Goal: Transaction & Acquisition: Purchase product/service

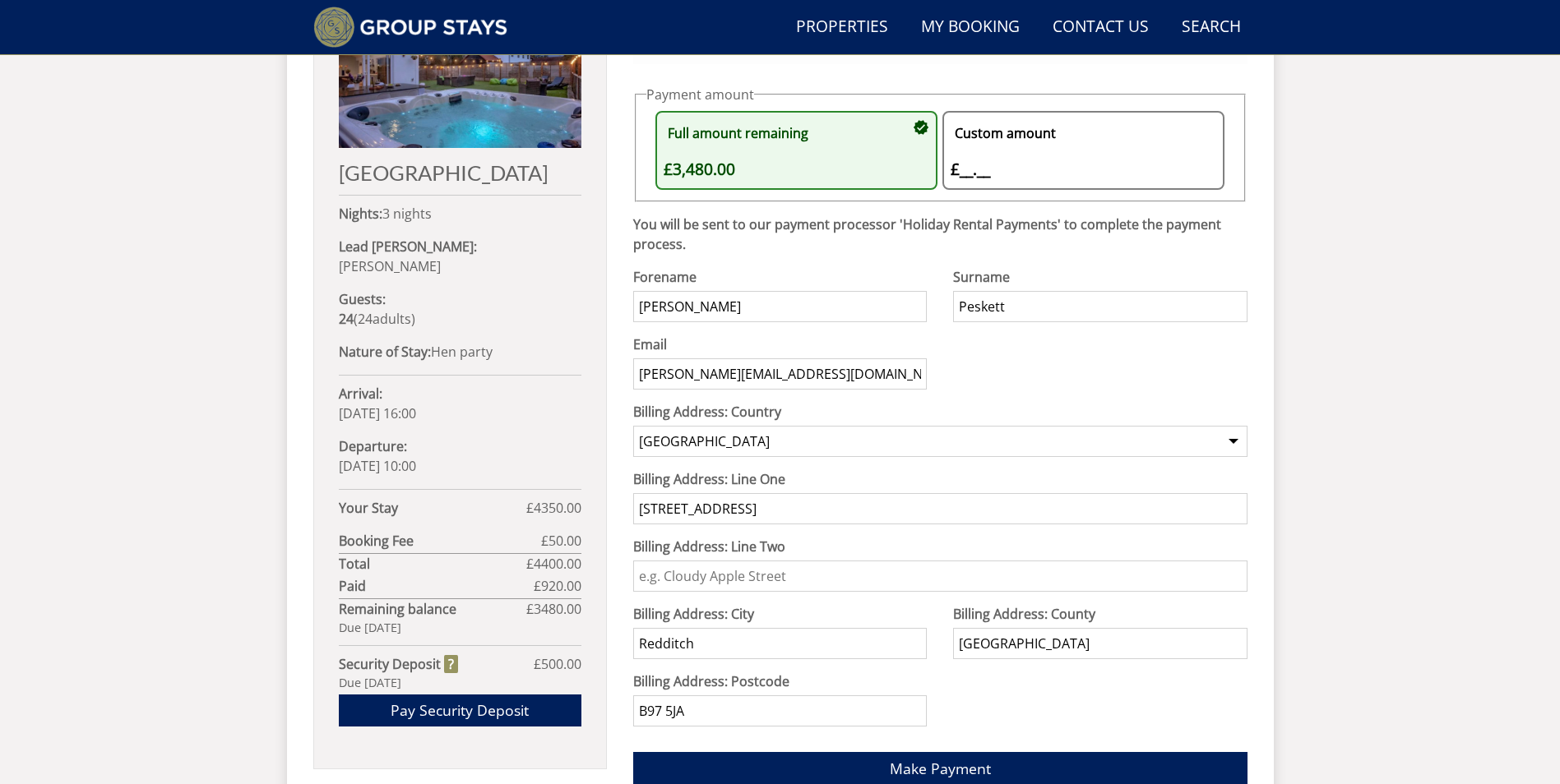
scroll to position [857, 0]
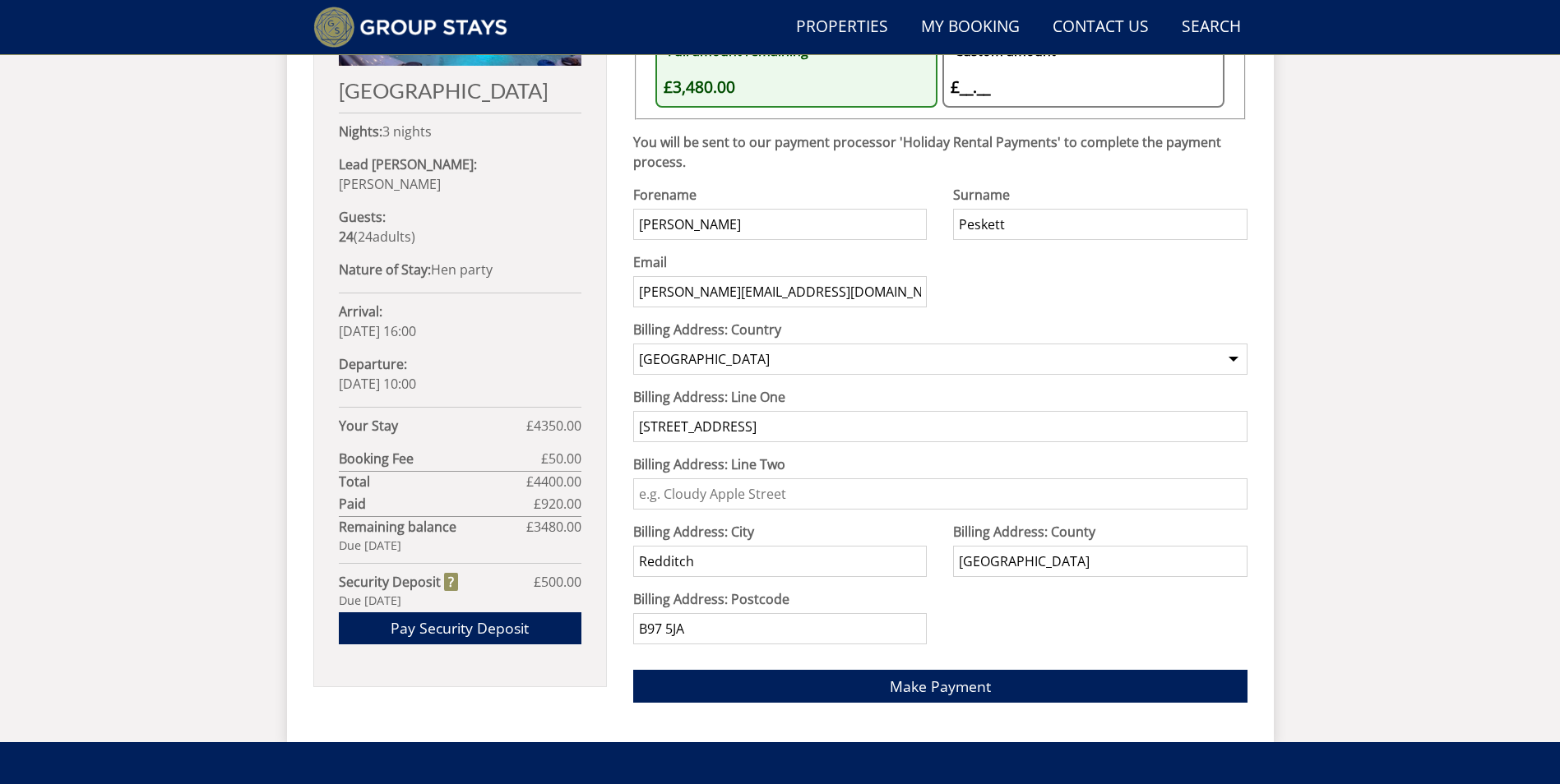
drag, startPoint x: 770, startPoint y: 426, endPoint x: 366, endPoint y: 379, distance: 406.7
click at [366, 379] on div "Your Booking: G1292 [GEOGRAPHIC_DATA] Nights: 3 nights Lead [PERSON_NAME]: [PER…" at bounding box center [780, 272] width 934 height 887
type input "[STREET_ADDRESS]"
drag, startPoint x: 790, startPoint y: 634, endPoint x: 467, endPoint y: 623, distance: 323.2
click at [467, 623] on div "Your Booking: G1292 [GEOGRAPHIC_DATA] Nights: 3 nights Lead [PERSON_NAME]: [PER…" at bounding box center [780, 272] width 934 height 887
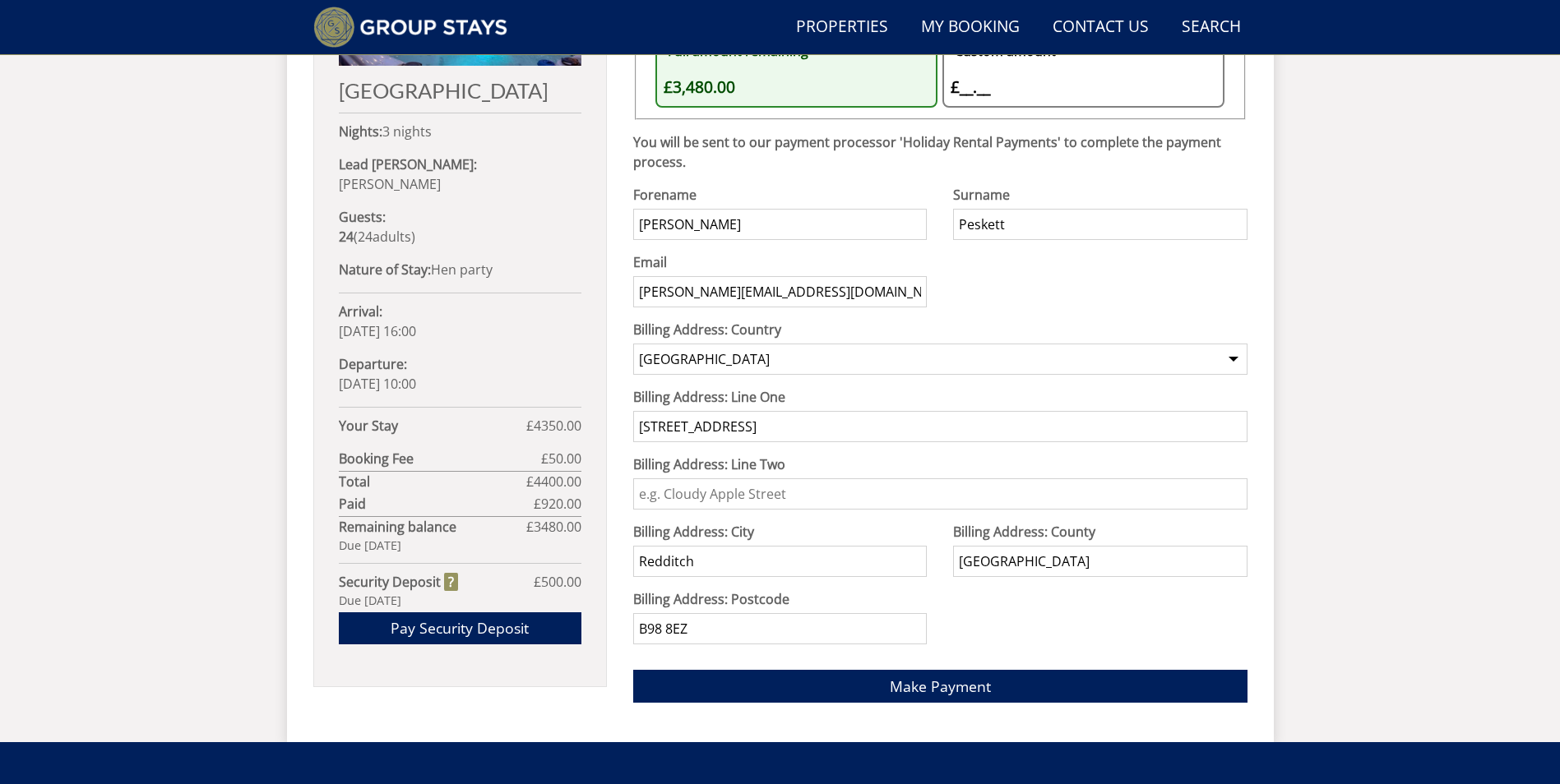
type input "B98 8EZ"
drag, startPoint x: 760, startPoint y: 214, endPoint x: 473, endPoint y: 250, distance: 289.2
click at [473, 250] on div "Your Booking: G1292 [GEOGRAPHIC_DATA] Nights: 3 nights Lead [PERSON_NAME]: [PER…" at bounding box center [780, 272] width 934 height 887
type input "[PERSON_NAME]"
type input "w"
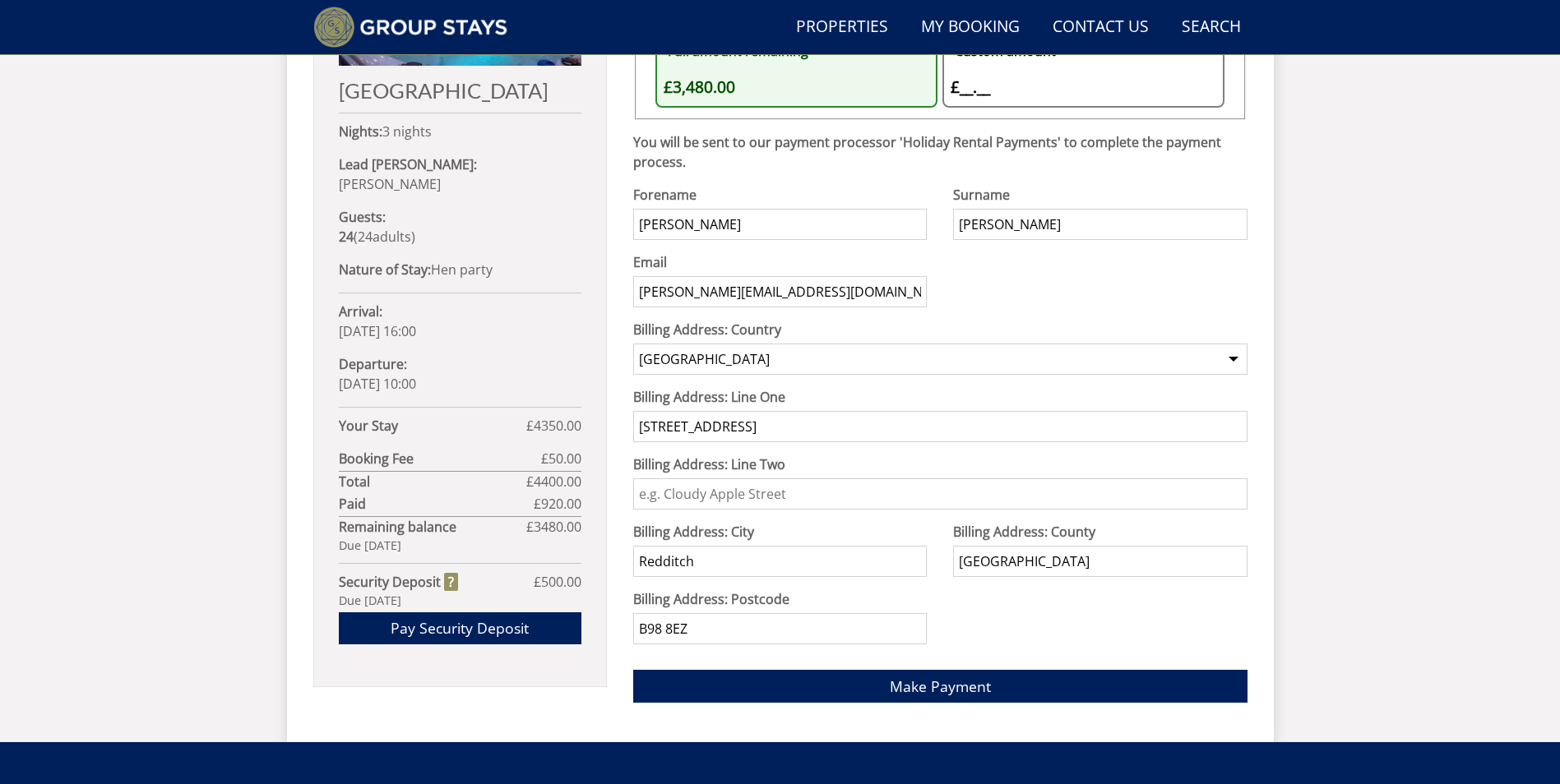
scroll to position [939, 0]
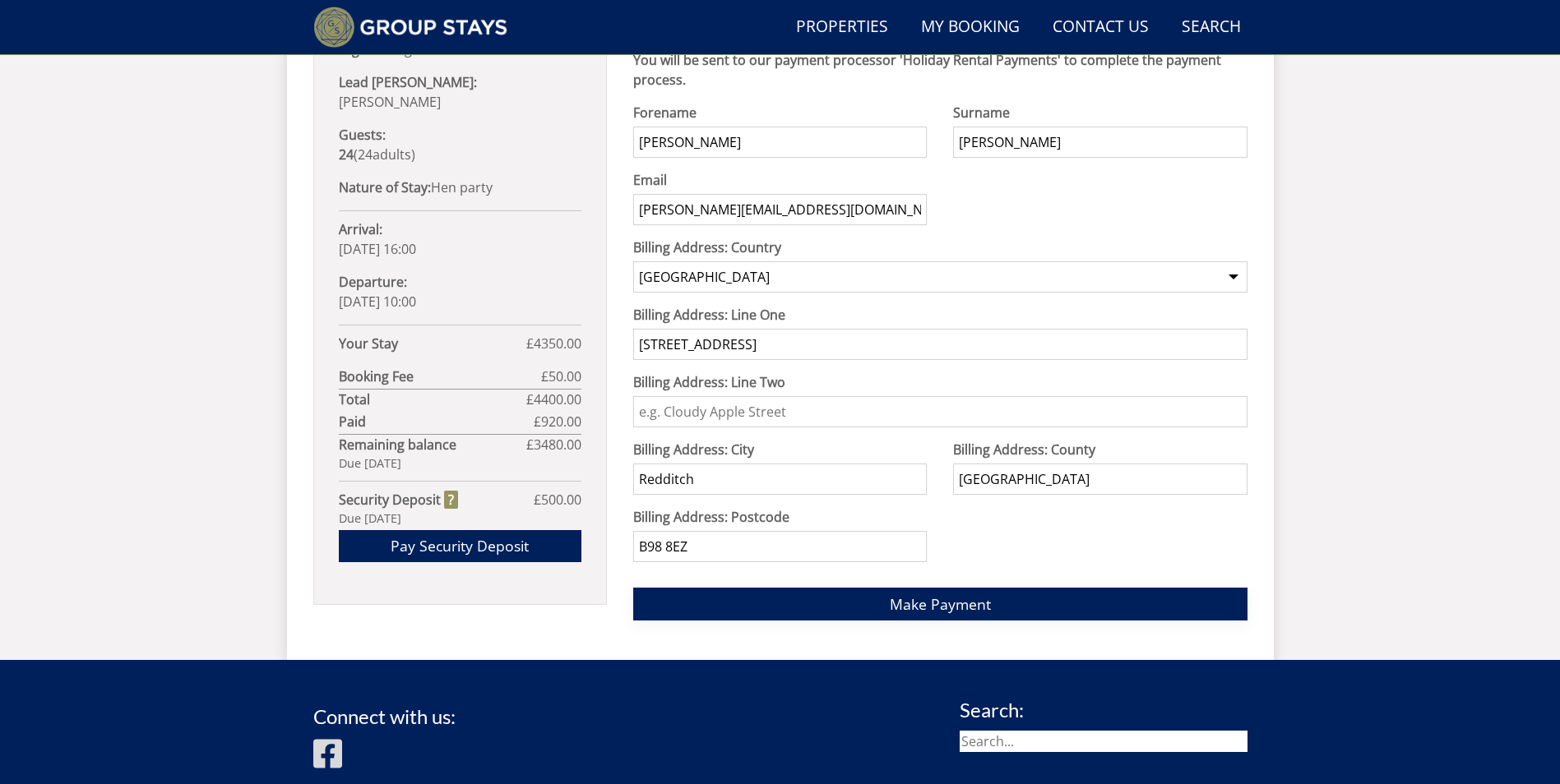
type input "[PERSON_NAME]"
click at [1004, 596] on button "Make Payment" at bounding box center [939, 603] width 614 height 32
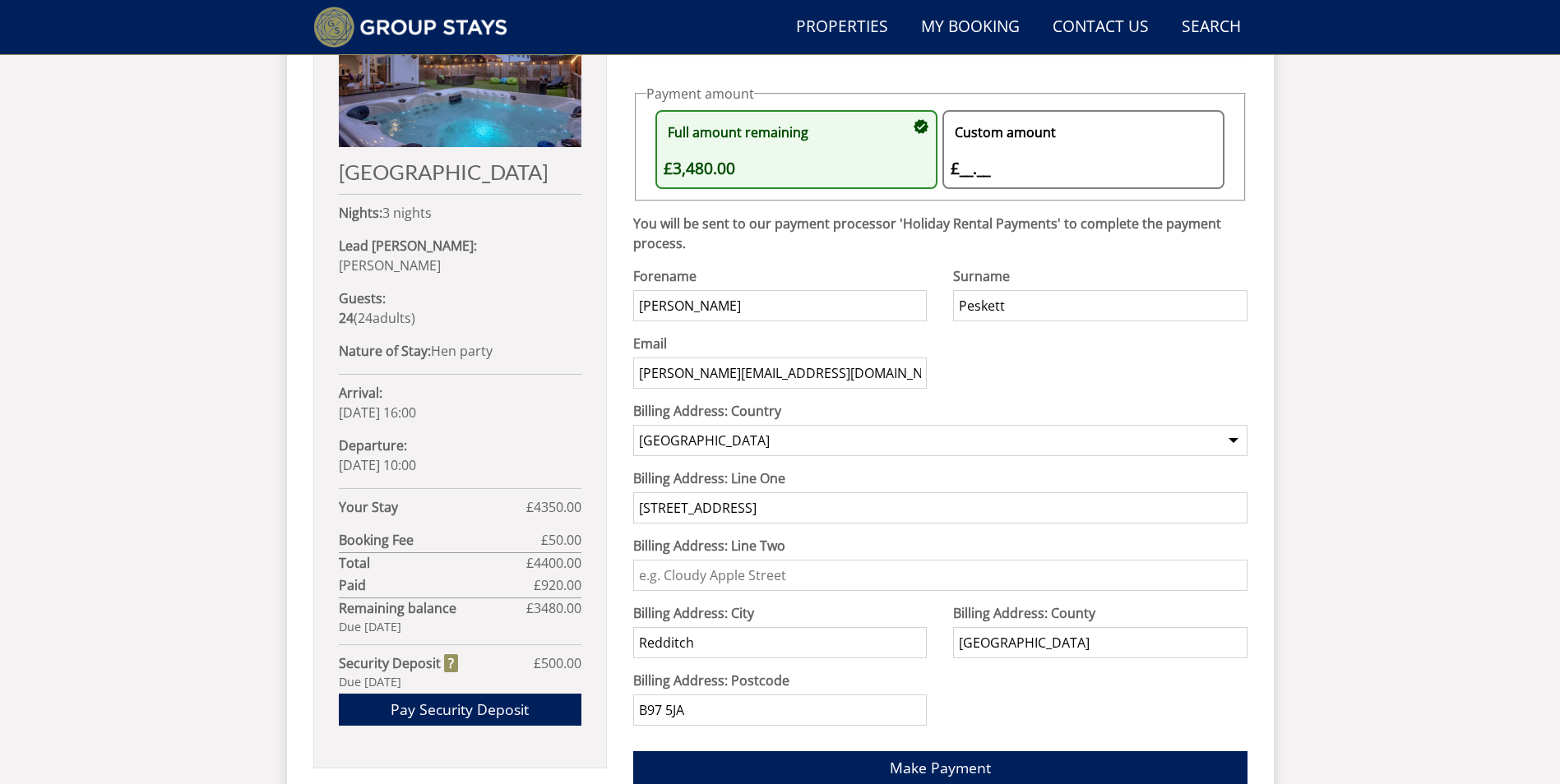
scroll to position [775, 0]
click at [865, 774] on button "Make Payment" at bounding box center [939, 767] width 614 height 32
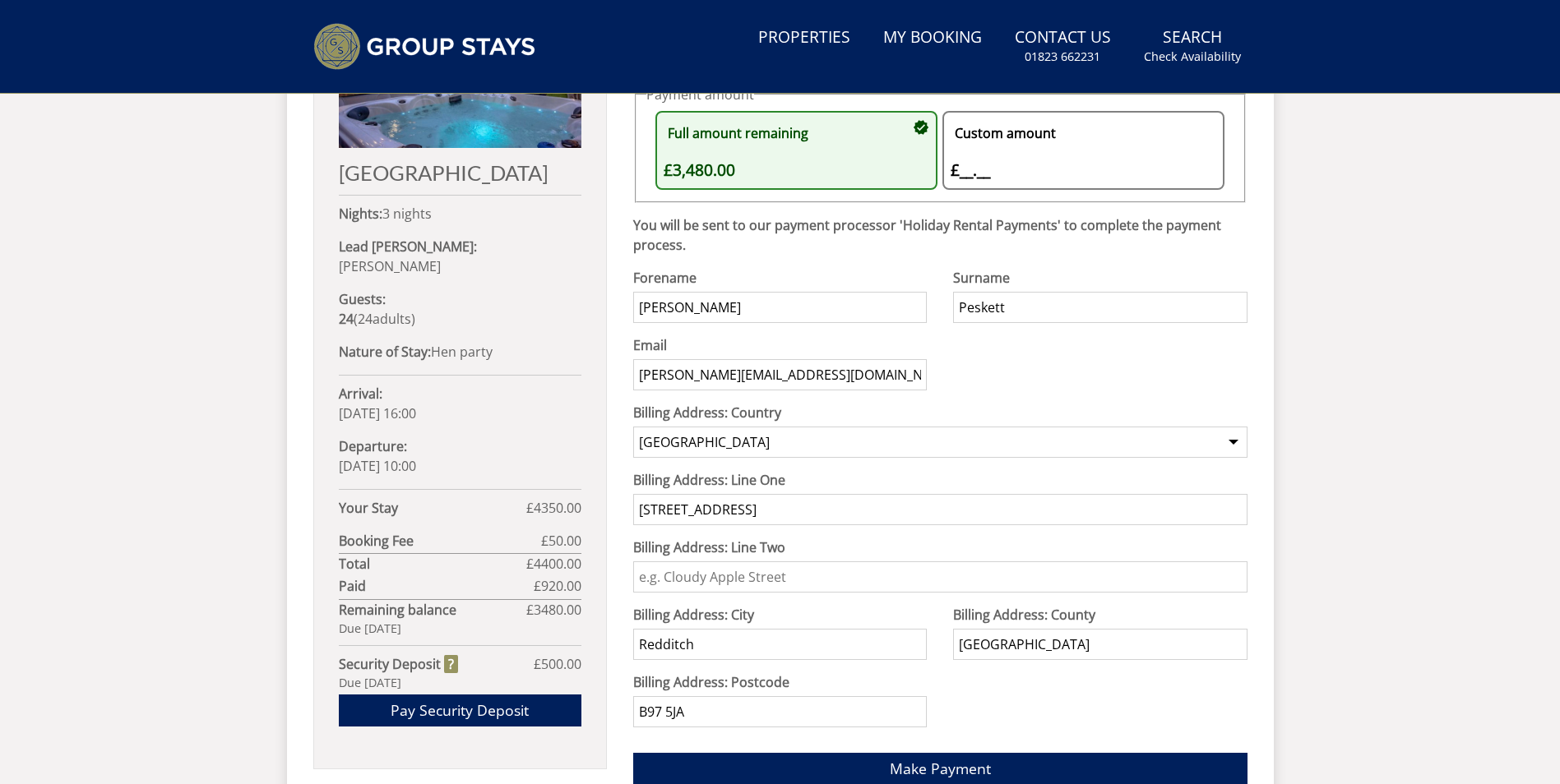
click at [1031, 146] on div "Custom amount £__.__ £" at bounding box center [1075, 151] width 249 height 63
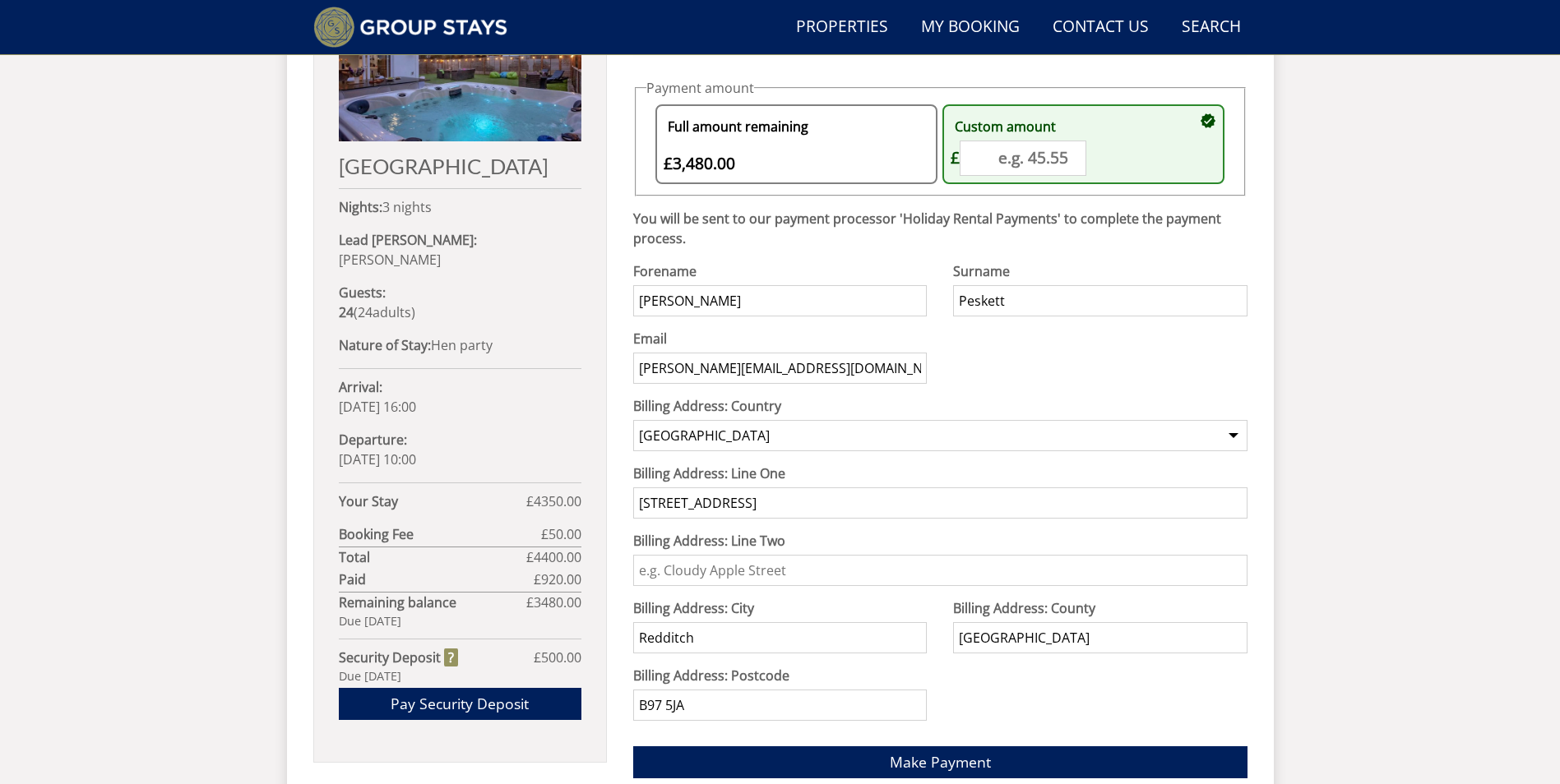
scroll to position [775, 0]
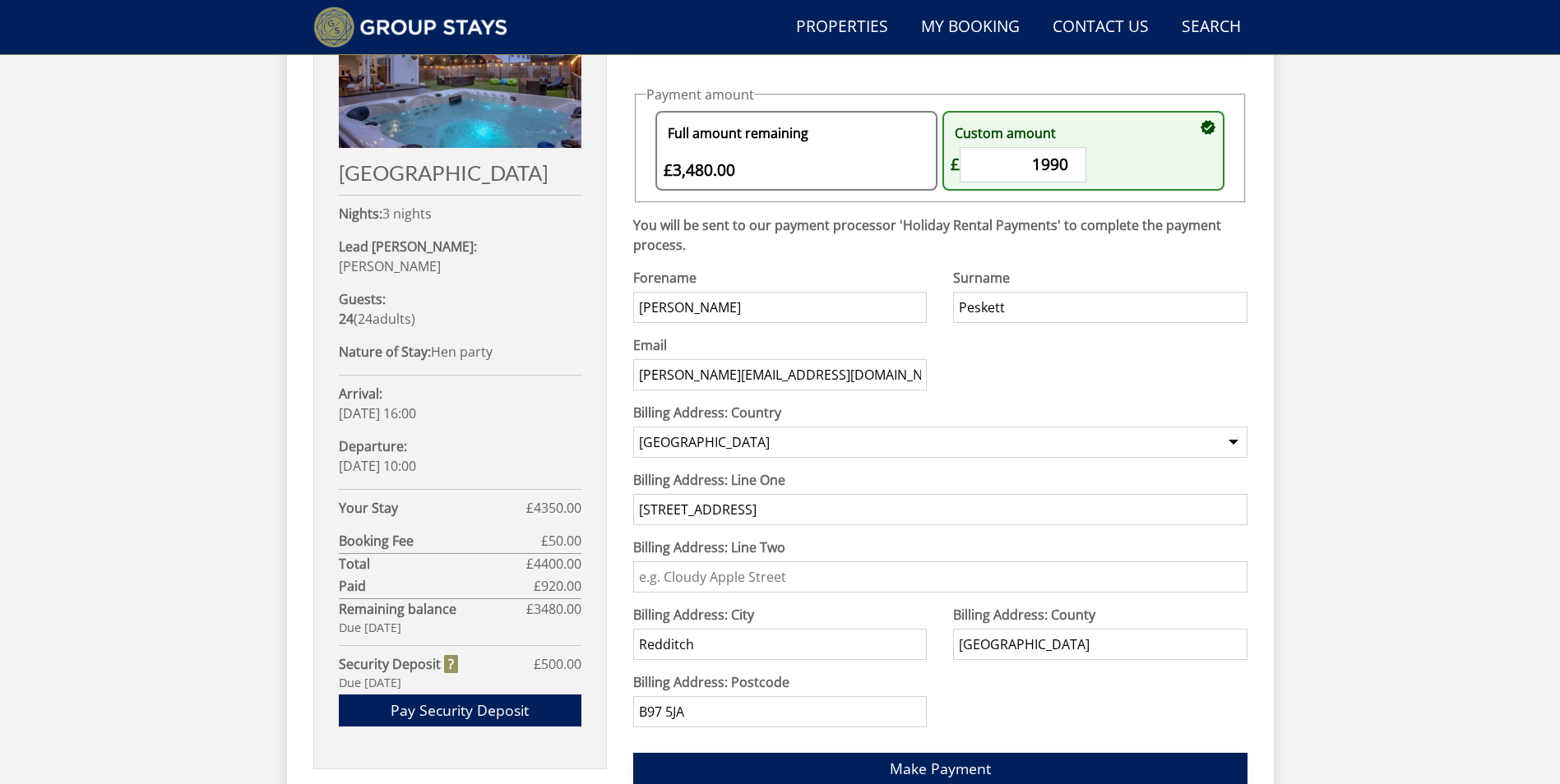
type input "1990"
click at [989, 762] on span "Make Payment" at bounding box center [940, 768] width 101 height 20
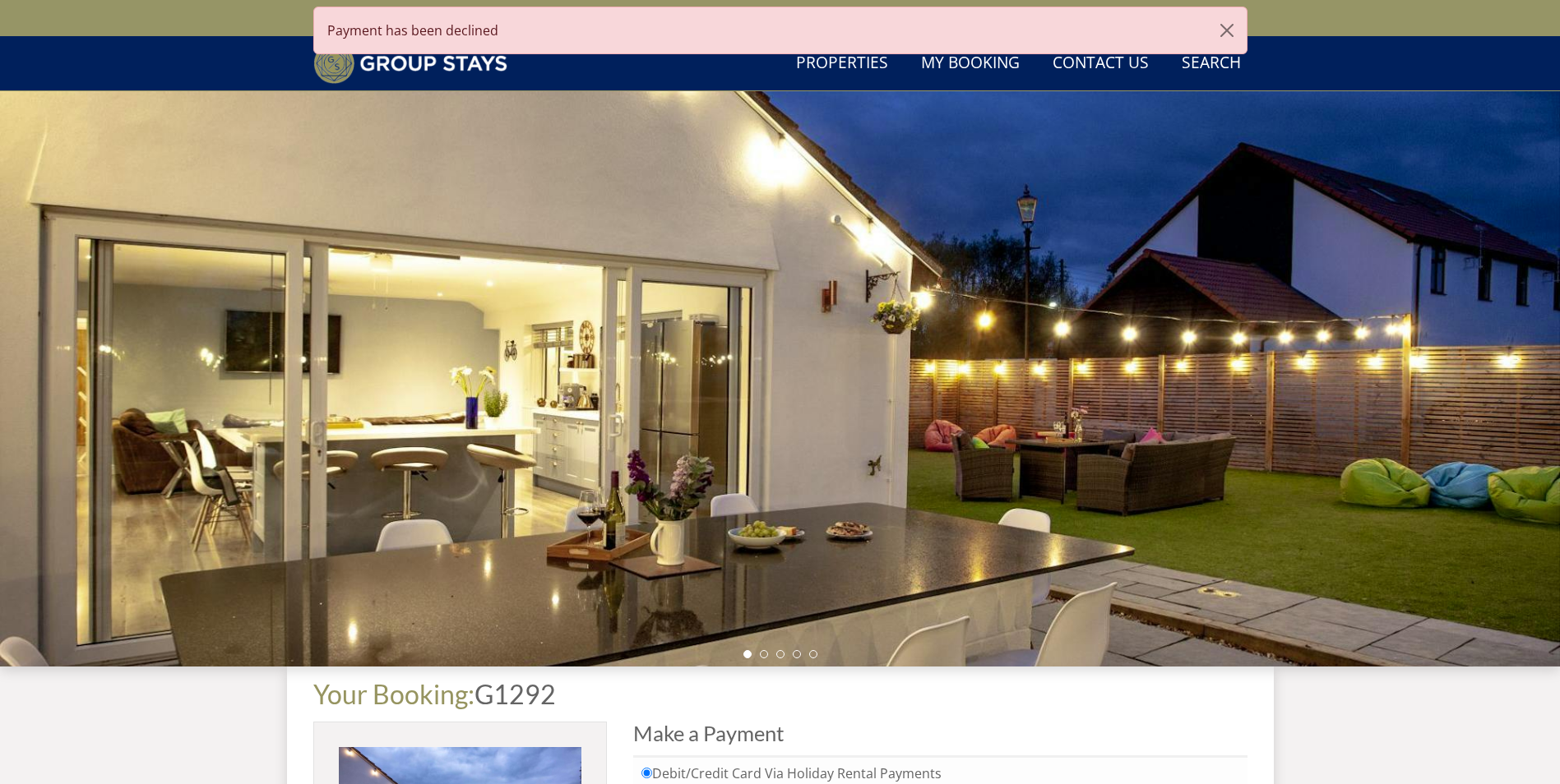
scroll to position [775, 0]
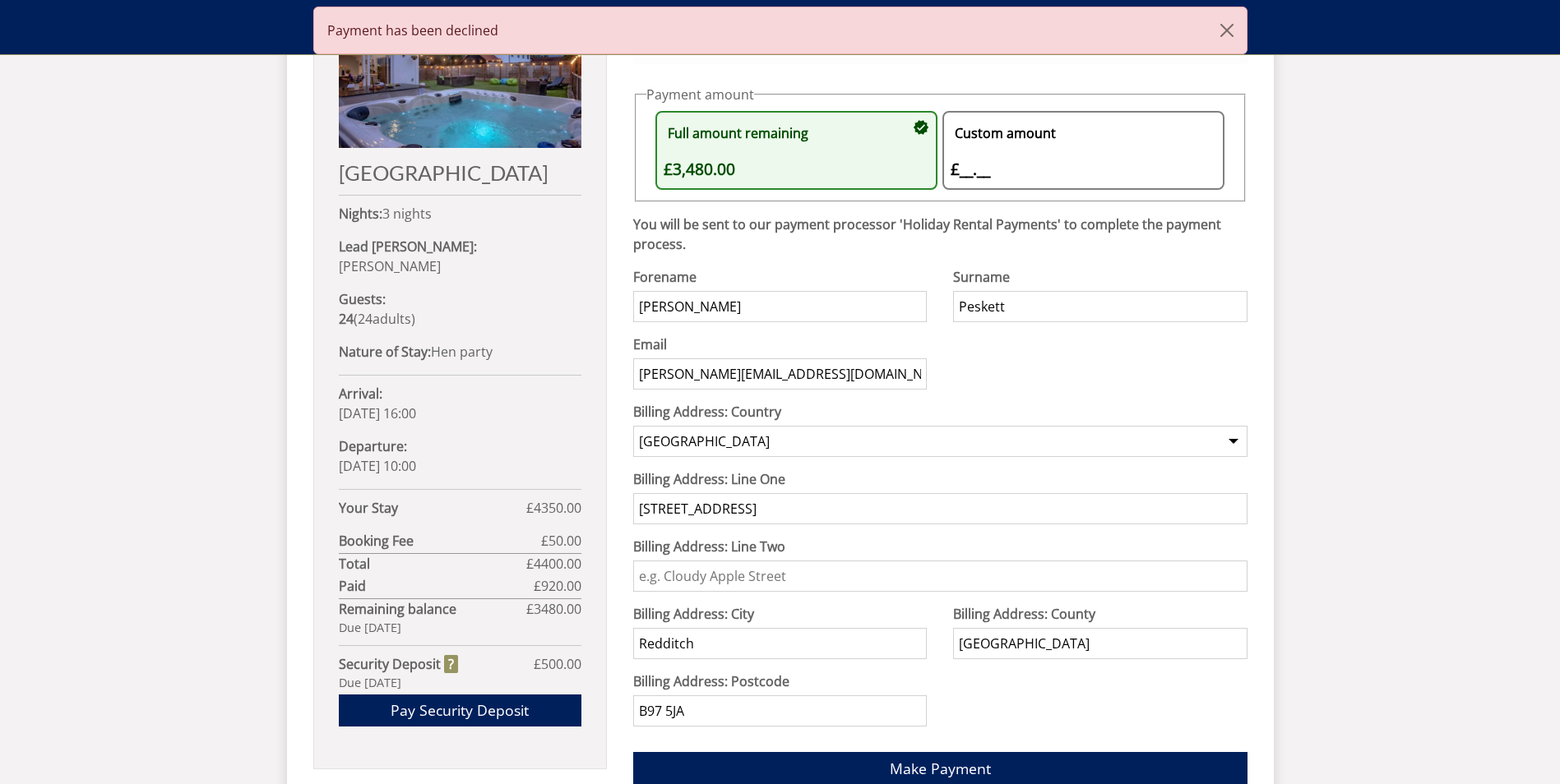
click at [1036, 159] on div "Custom amount £__.__ £" at bounding box center [1075, 151] width 249 height 63
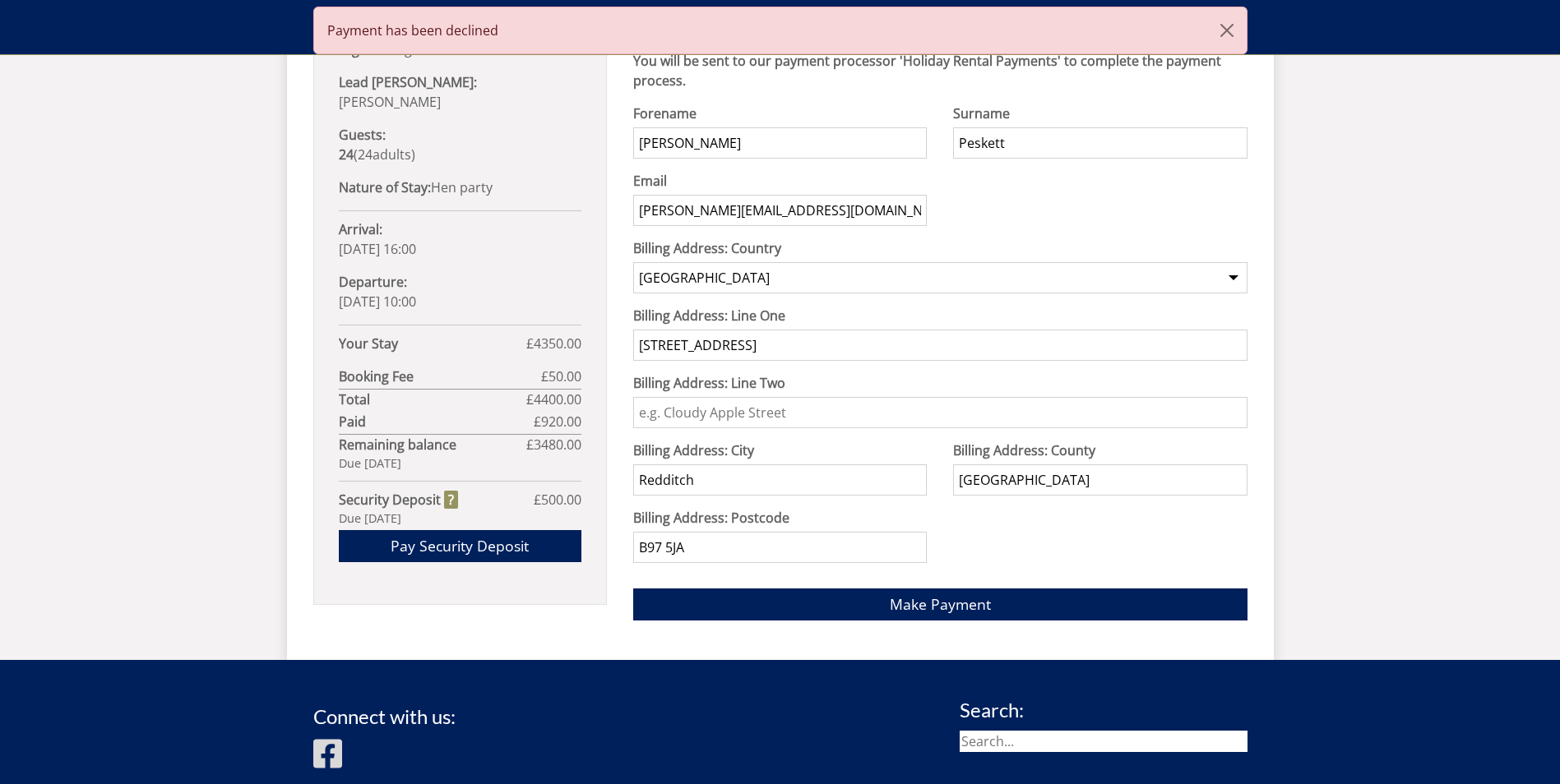
scroll to position [1103, 0]
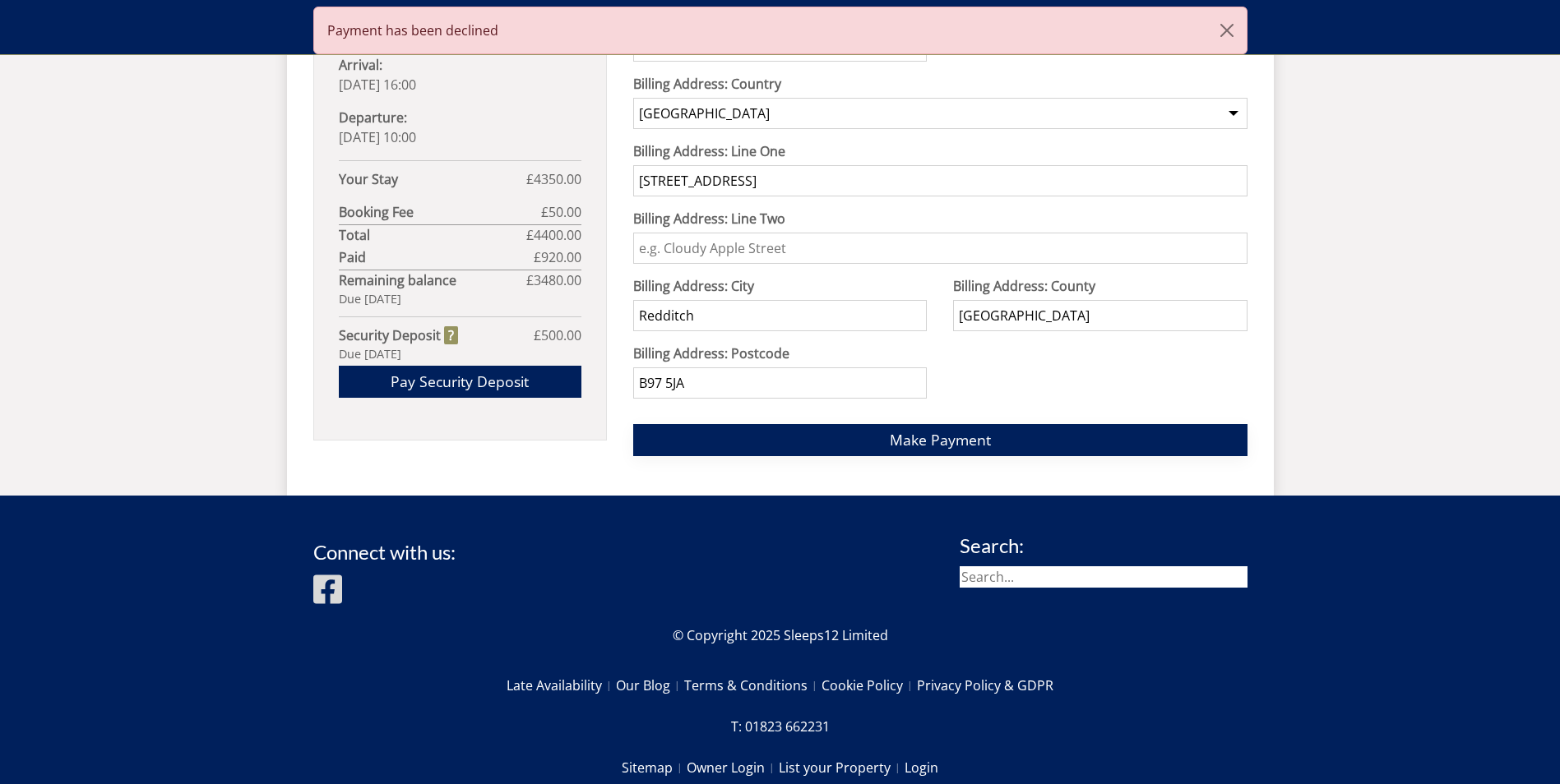
type input "1990"
click at [931, 437] on span "Make Payment" at bounding box center [940, 439] width 101 height 20
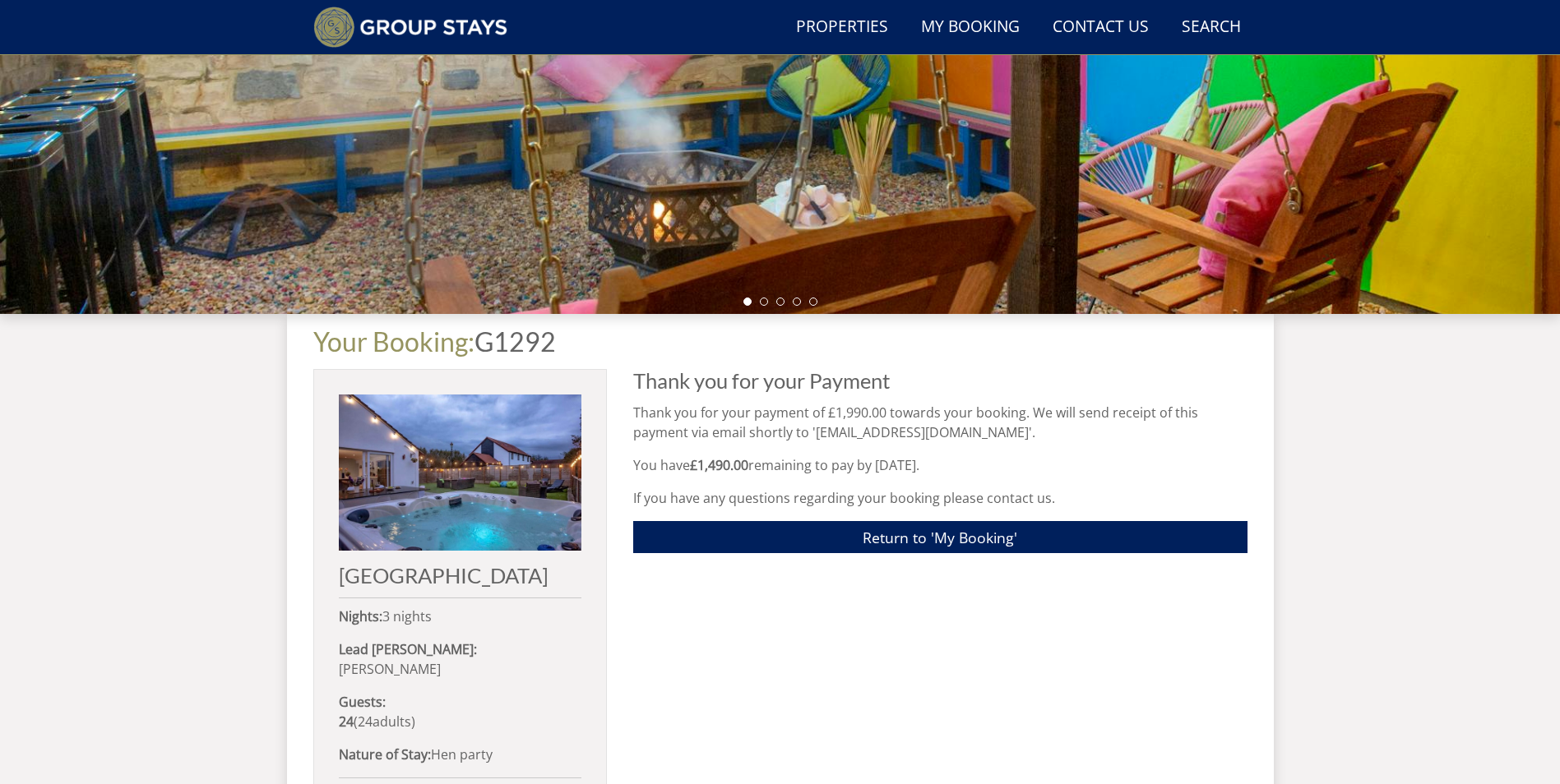
scroll to position [454, 0]
